Goal: Task Accomplishment & Management: Use online tool/utility

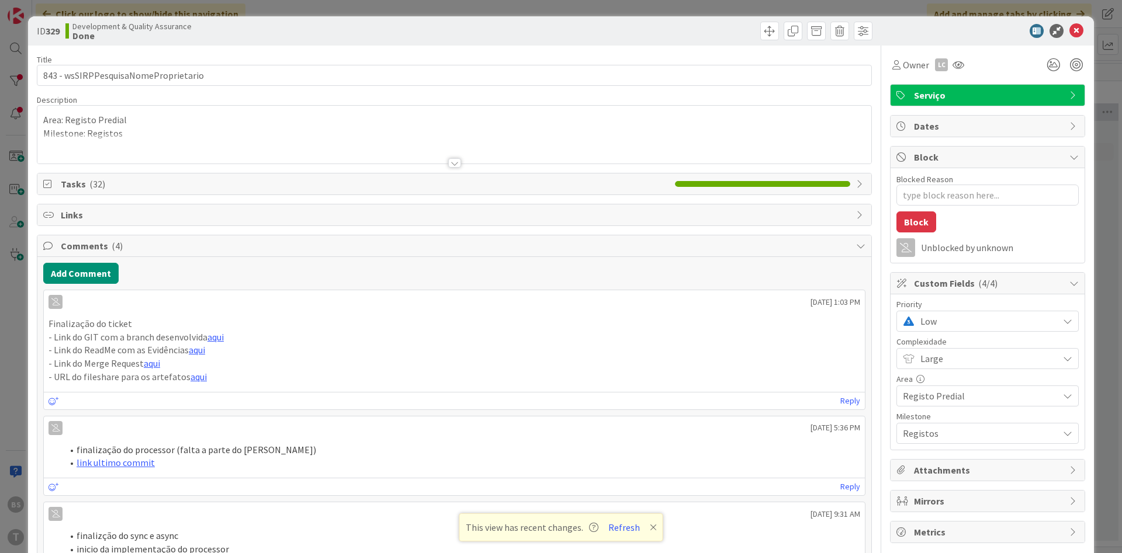
scroll to position [0, 220]
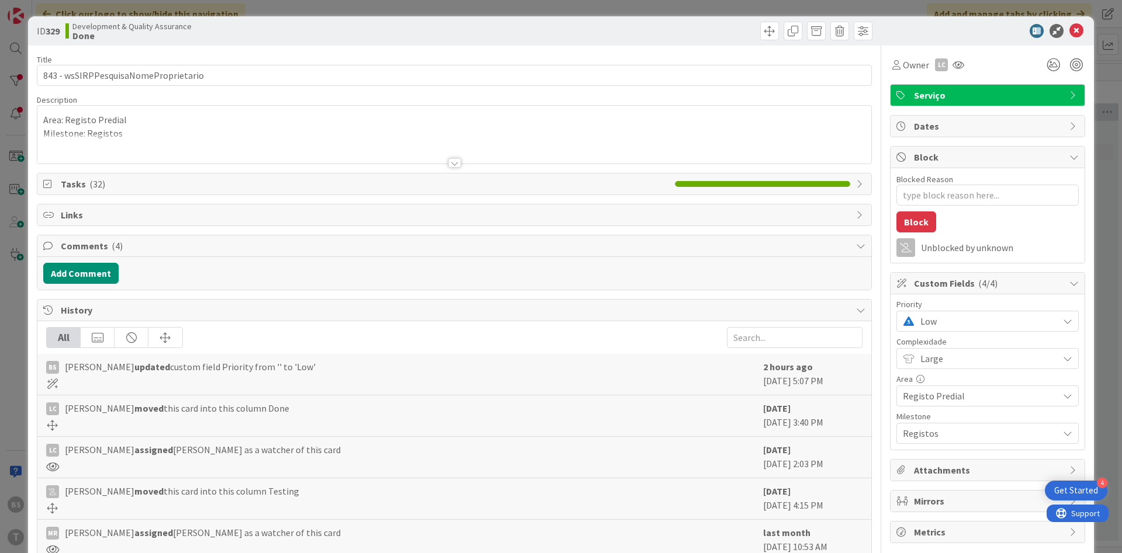
click at [985, 315] on span "Low" at bounding box center [986, 321] width 132 height 16
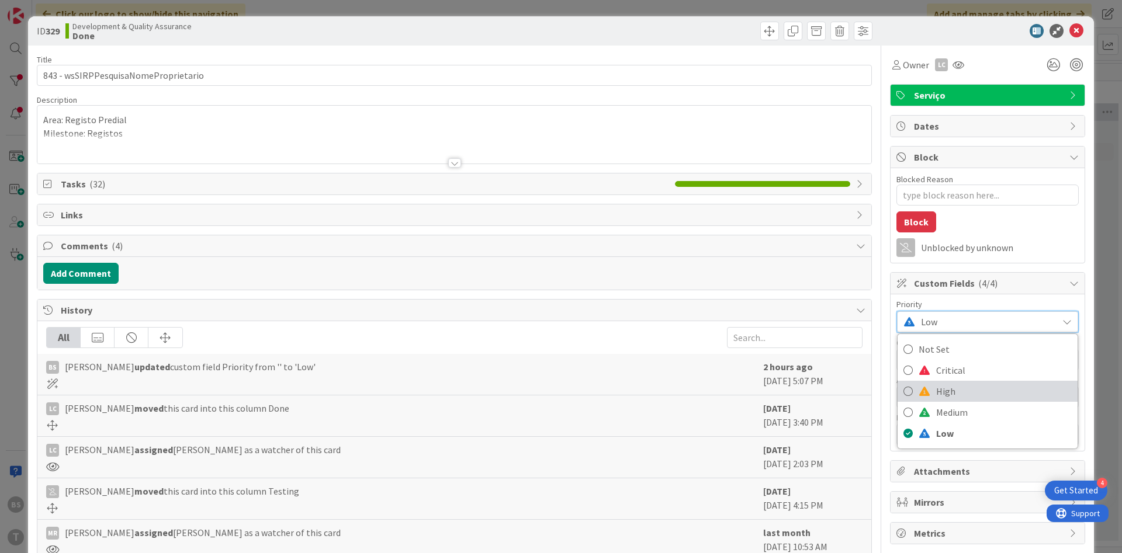
click at [982, 390] on span "High" at bounding box center [1004, 392] width 136 height 18
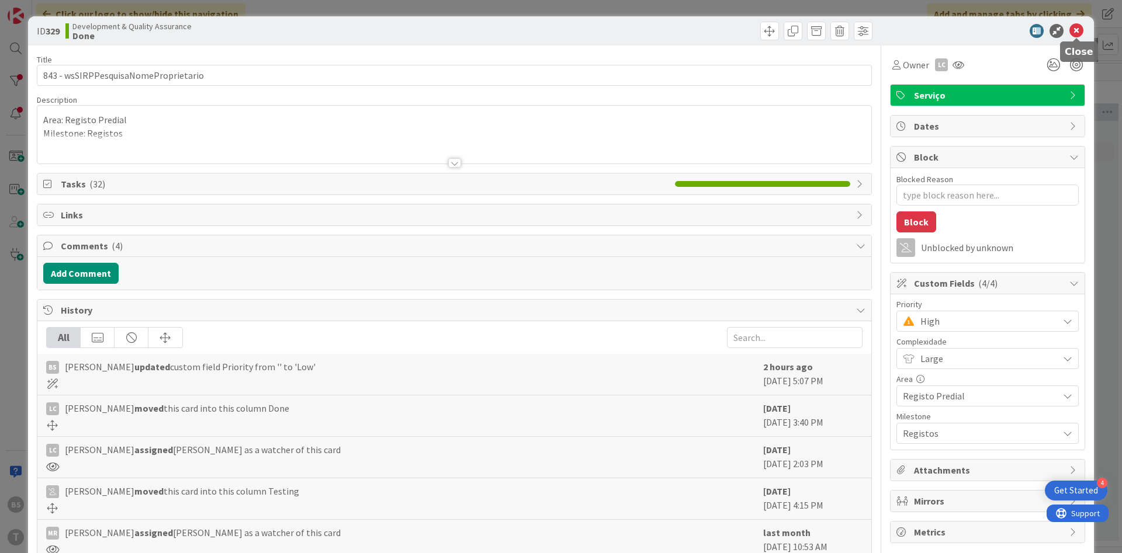
click at [1080, 33] on icon at bounding box center [1076, 31] width 14 height 14
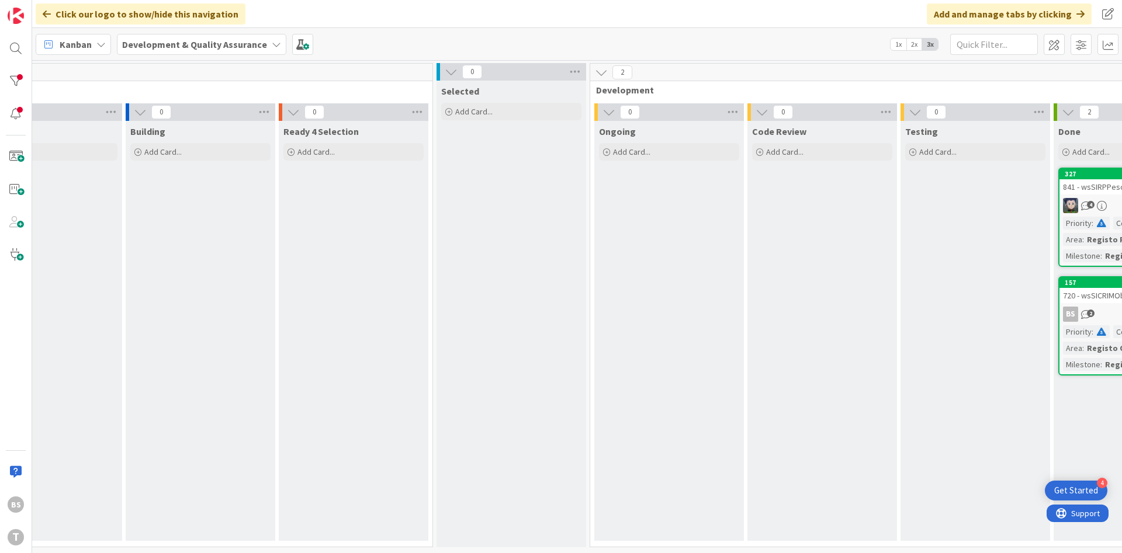
scroll to position [0, 220]
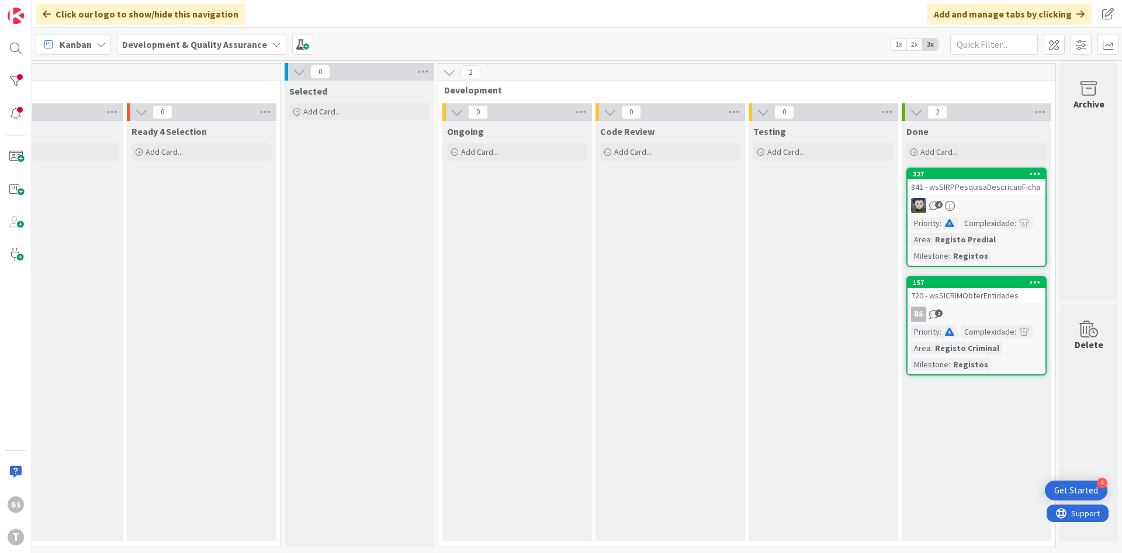
click at [1006, 190] on div "841 - wsSIRPPesquisaDescricaoFicha" at bounding box center [976, 186] width 138 height 15
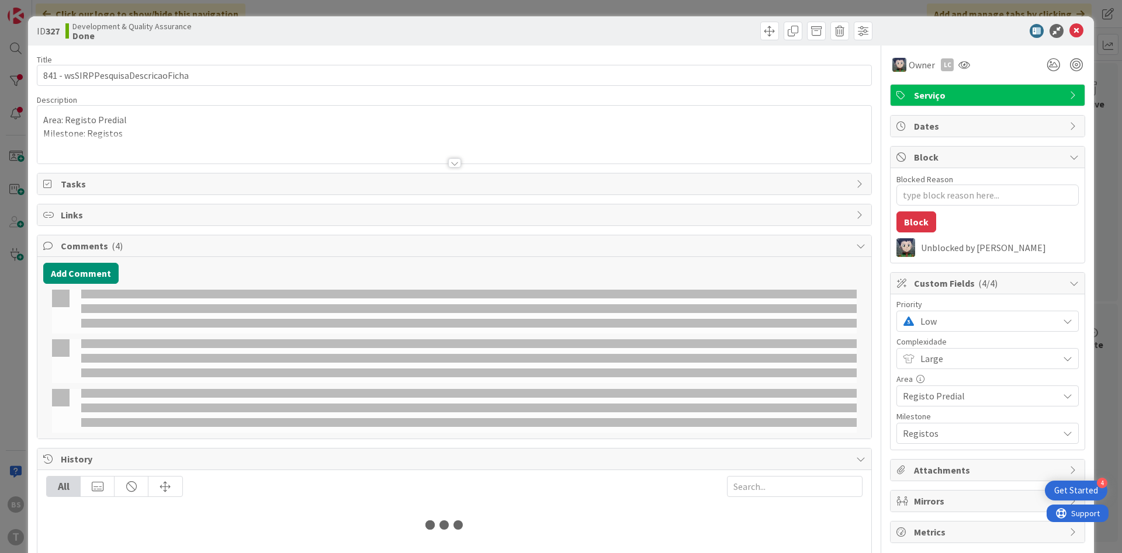
type textarea "x"
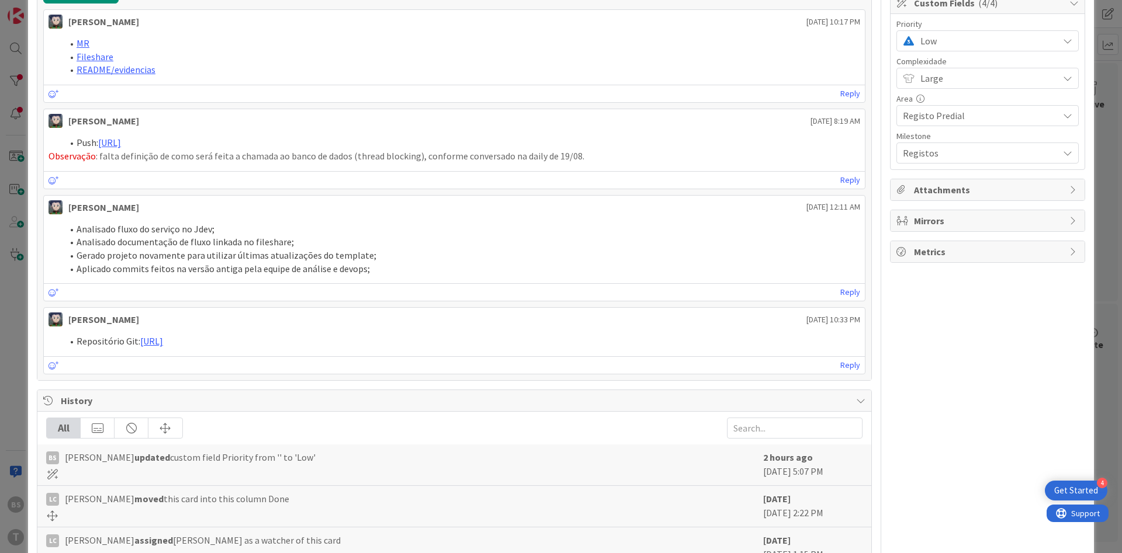
scroll to position [140, 0]
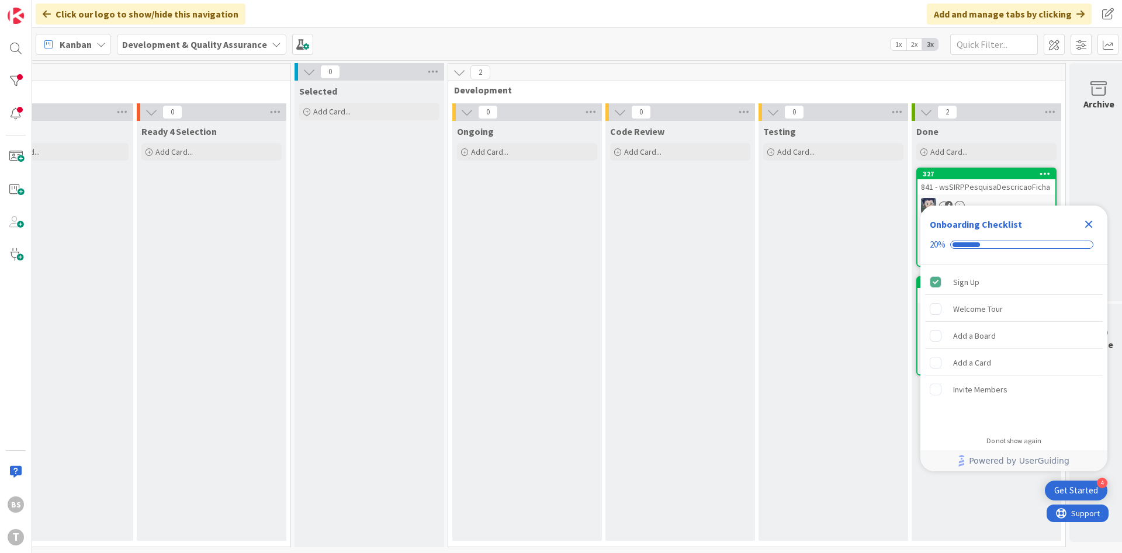
scroll to position [0, 220]
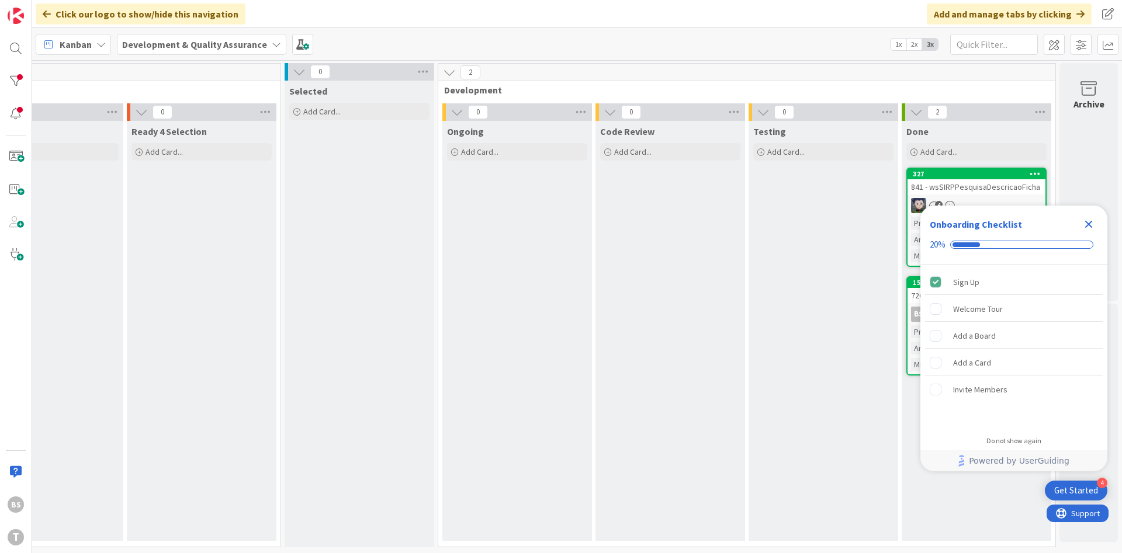
click at [1086, 227] on icon "Close Checklist" at bounding box center [1089, 225] width 8 height 8
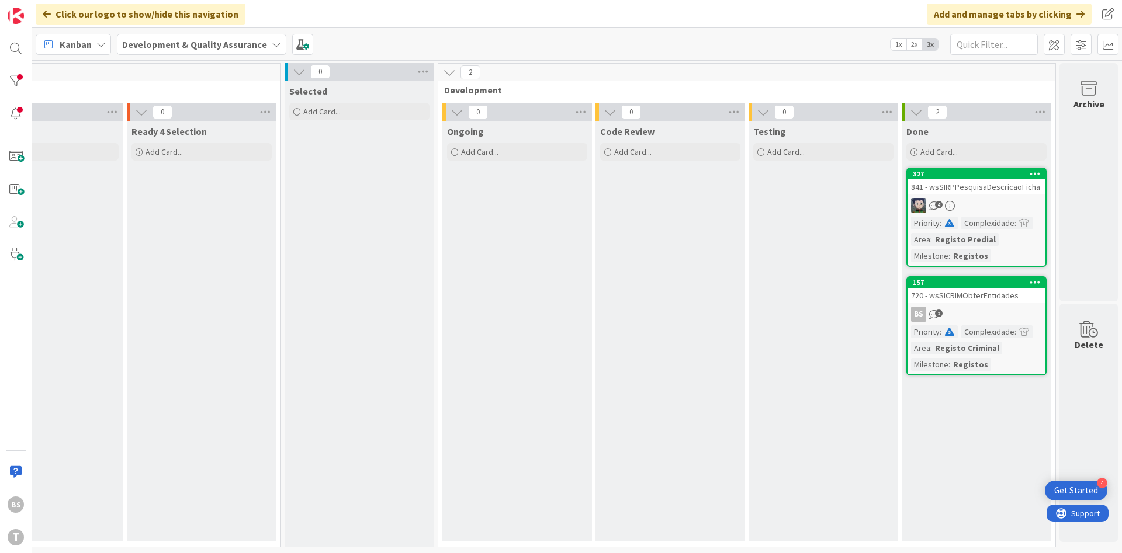
click at [961, 188] on div "841 - wsSIRPPesquisaDescricaoFicha" at bounding box center [976, 186] width 138 height 15
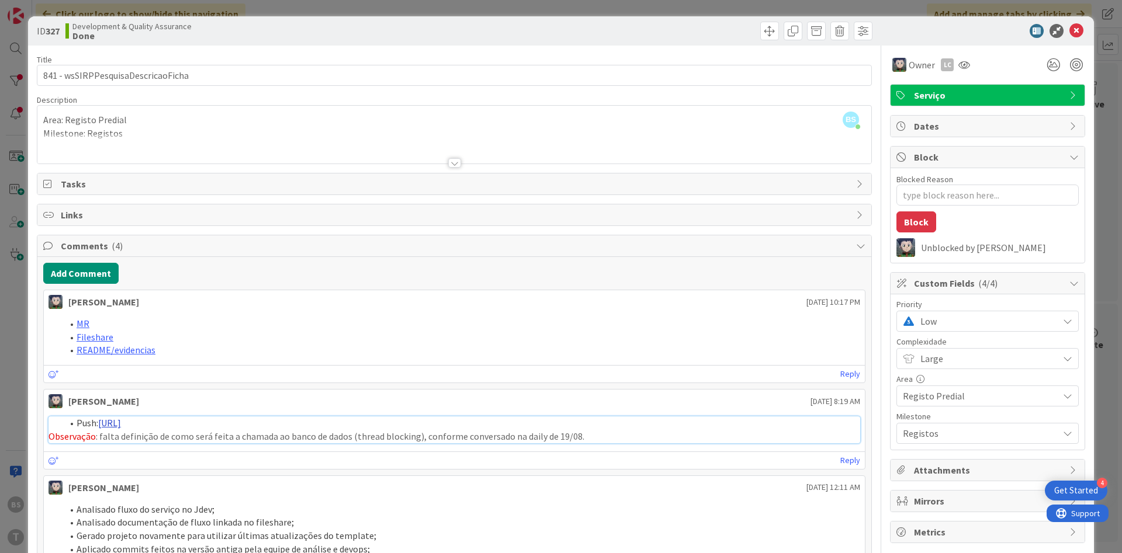
click at [121, 424] on link "[URL]" at bounding box center [109, 423] width 23 height 12
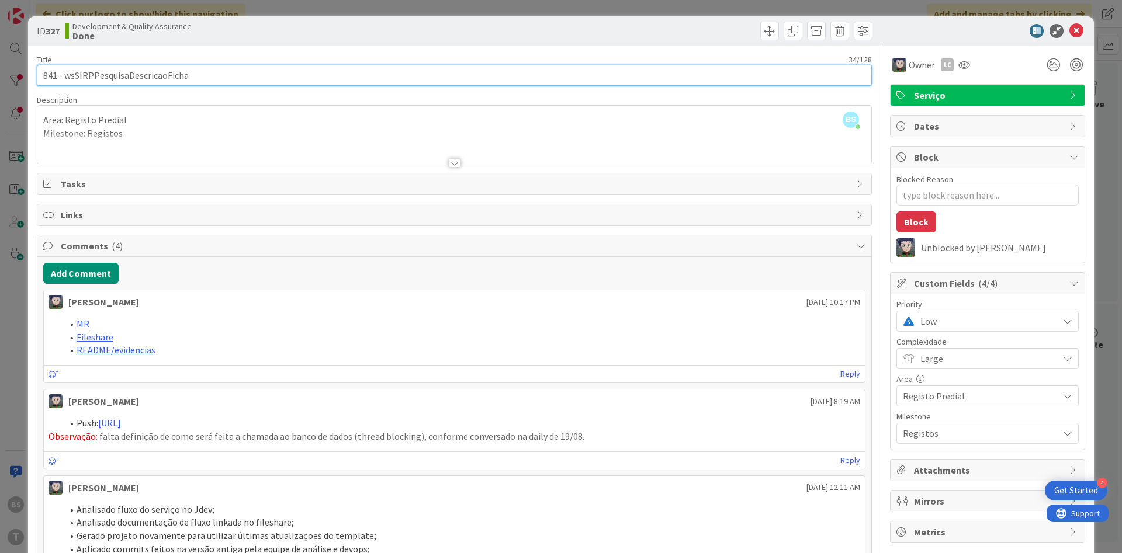
click at [160, 79] on input "841 - wsSIRPPesquisaDescricaoFicha" at bounding box center [454, 75] width 835 height 21
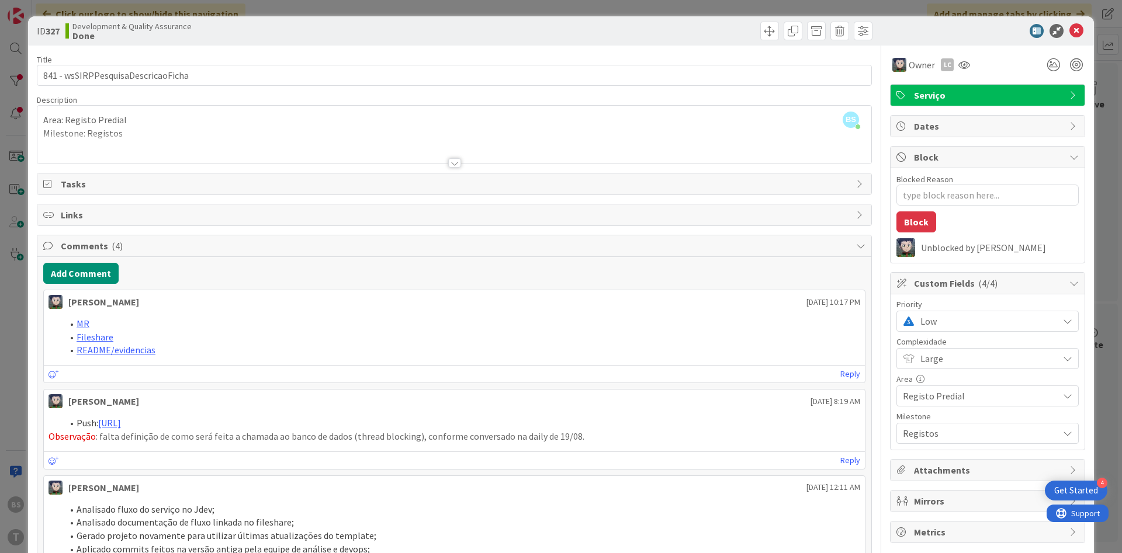
click at [966, 321] on span "Low" at bounding box center [986, 321] width 132 height 16
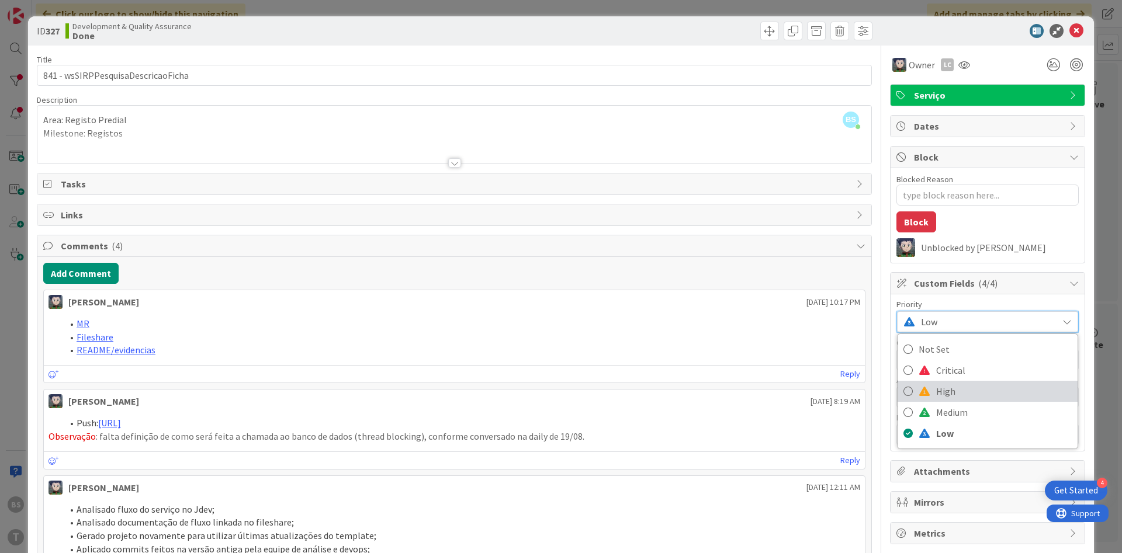
click at [968, 400] on span "High" at bounding box center [1004, 392] width 136 height 18
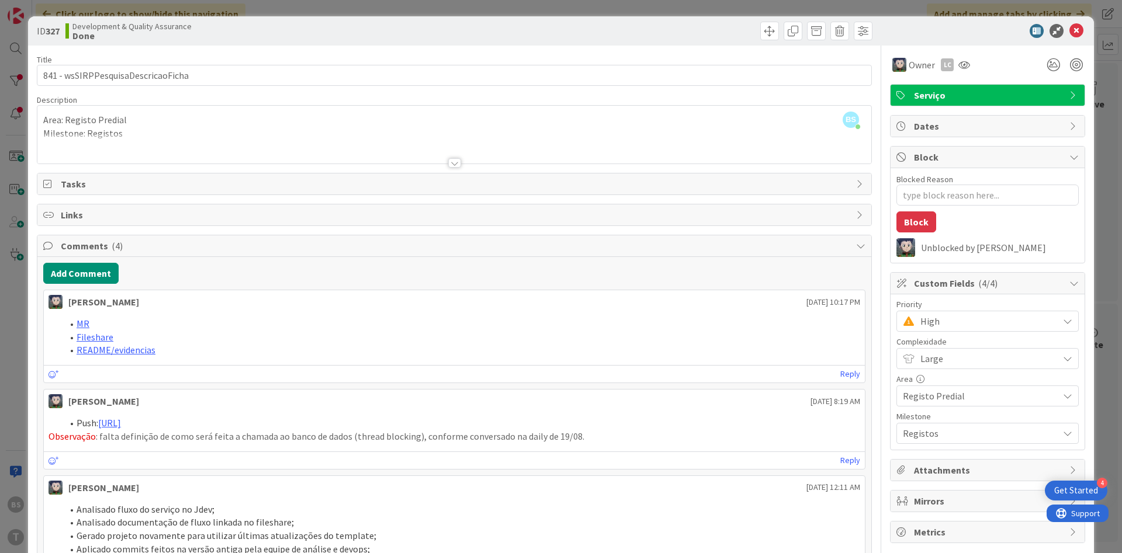
type textarea "x"
click at [1075, 35] on icon at bounding box center [1076, 31] width 14 height 14
